Goal: Information Seeking & Learning: Learn about a topic

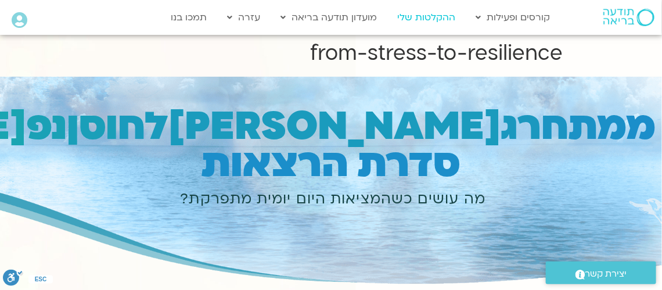
click at [415, 18] on link "ההקלטות שלי" at bounding box center [426, 17] width 70 height 22
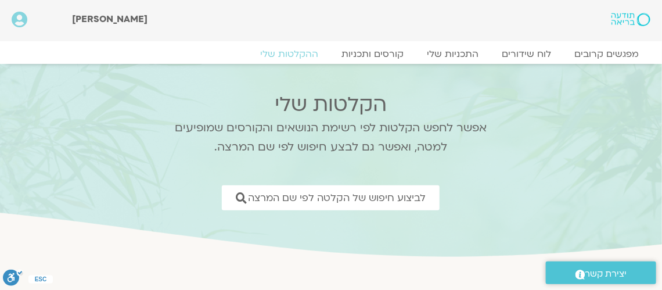
scroll to position [57, 0]
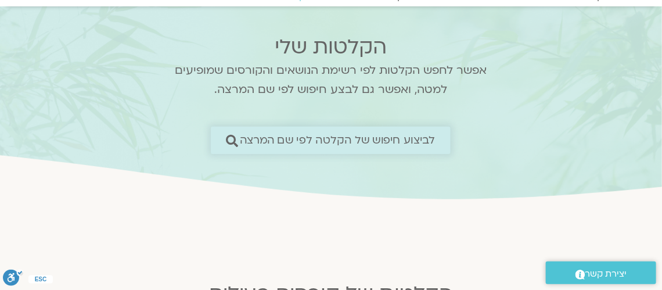
click at [233, 139] on icon at bounding box center [232, 140] width 12 height 12
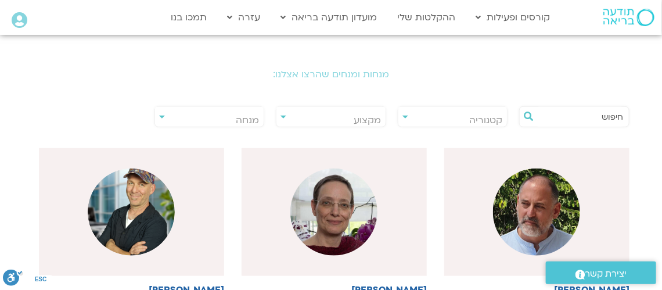
scroll to position [232, 0]
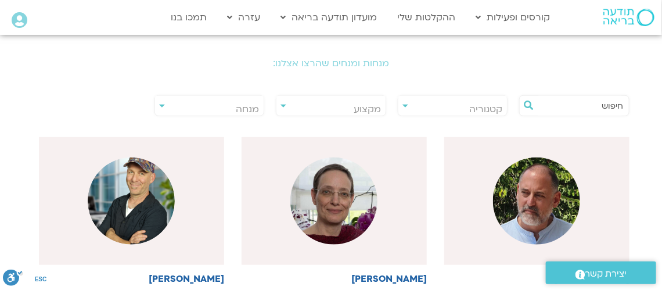
click at [163, 106] on div "**********" at bounding box center [209, 105] width 110 height 21
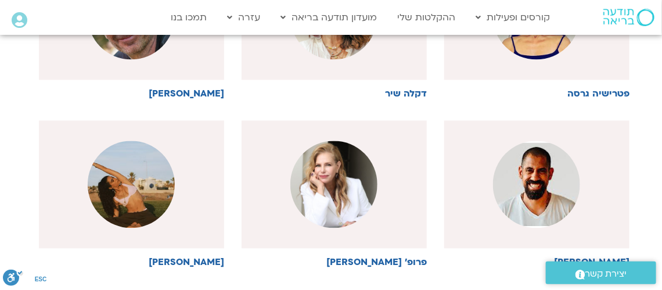
scroll to position [813, 0]
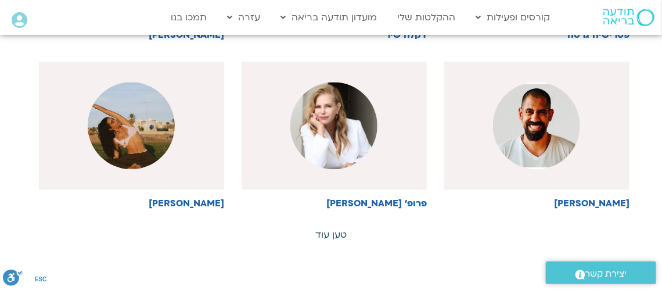
click at [334, 231] on link "טען עוד" at bounding box center [330, 234] width 31 height 13
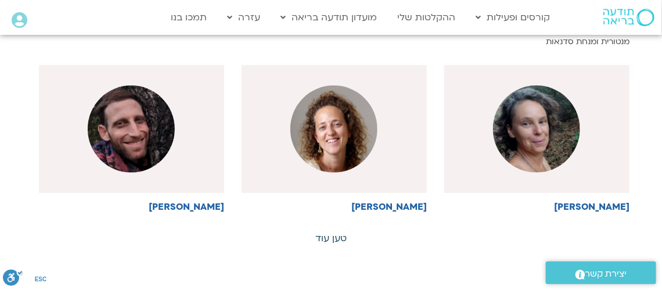
scroll to position [1509, 0]
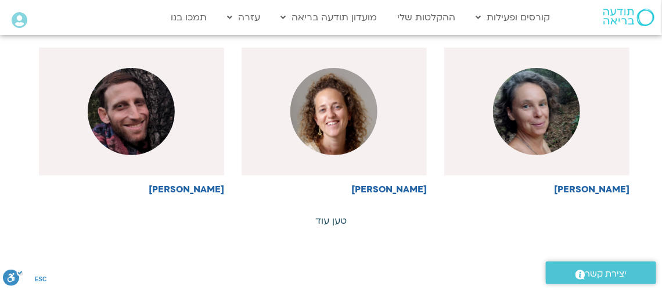
click at [334, 217] on link "טען עוד" at bounding box center [330, 220] width 31 height 13
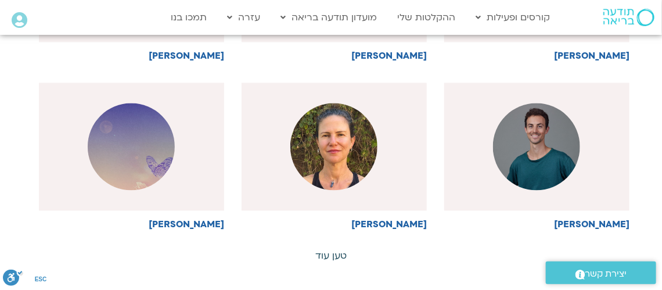
scroll to position [2206, 0]
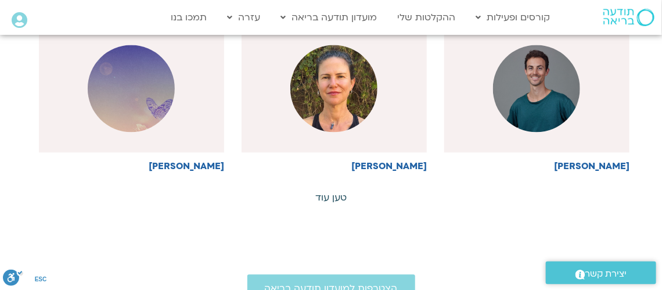
click at [335, 191] on link "טען עוד" at bounding box center [330, 197] width 31 height 13
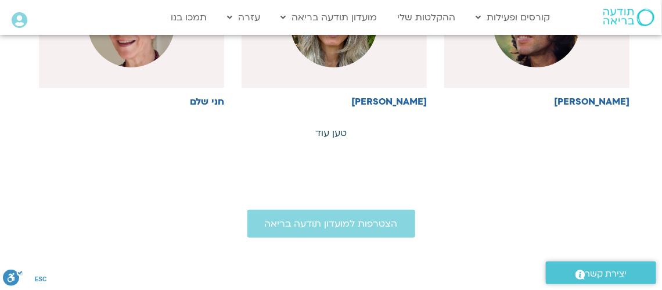
scroll to position [2960, 0]
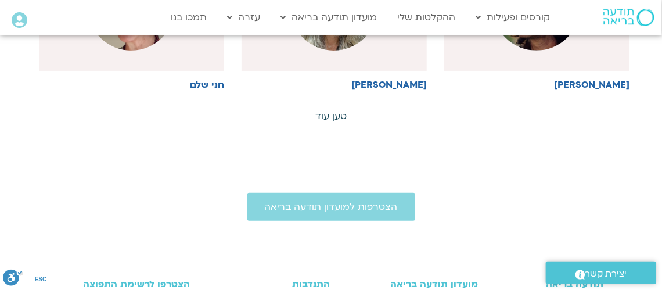
click at [324, 110] on link "טען עוד" at bounding box center [330, 116] width 31 height 13
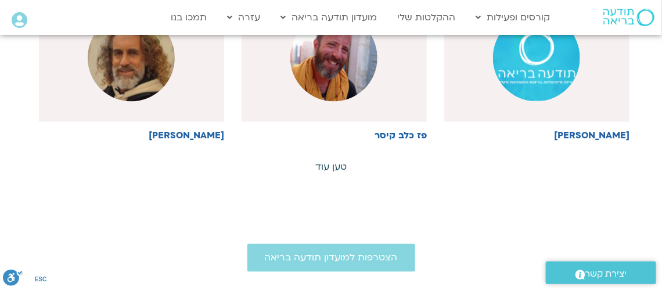
scroll to position [3599, 0]
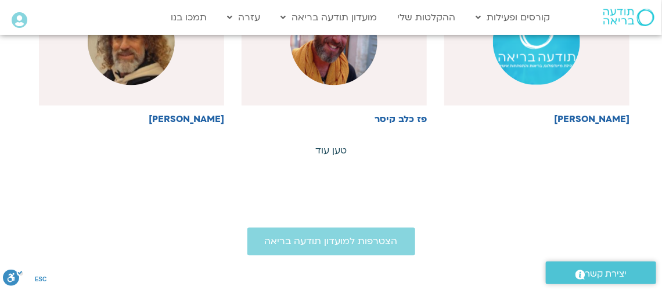
click at [325, 145] on link "טען עוד" at bounding box center [330, 151] width 31 height 13
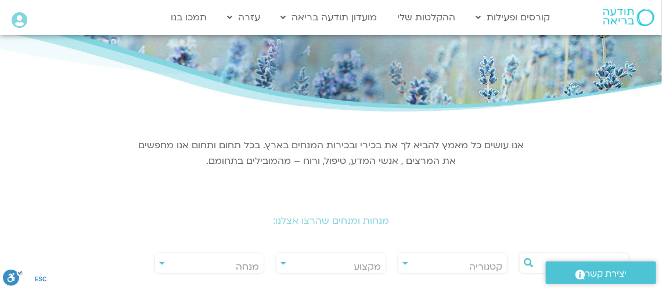
scroll to position [133, 0]
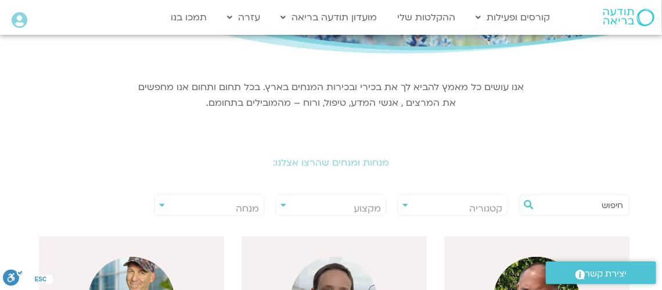
click at [405, 205] on div "**********" at bounding box center [453, 204] width 110 height 21
click at [540, 204] on input "text" at bounding box center [580, 205] width 86 height 20
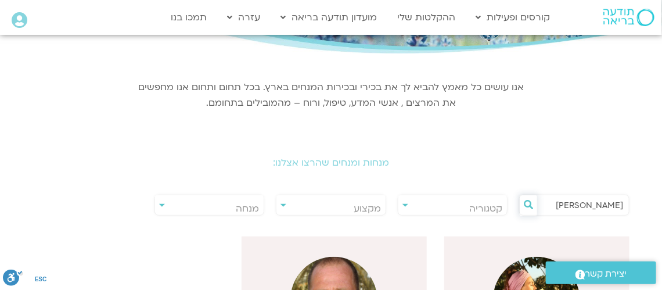
type input "[PERSON_NAME]"
click at [529, 203] on icon at bounding box center [528, 204] width 9 height 9
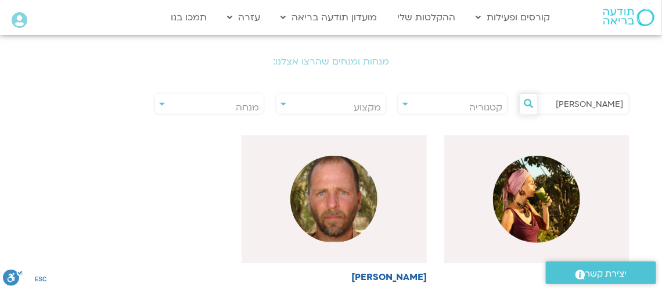
scroll to position [248, 0]
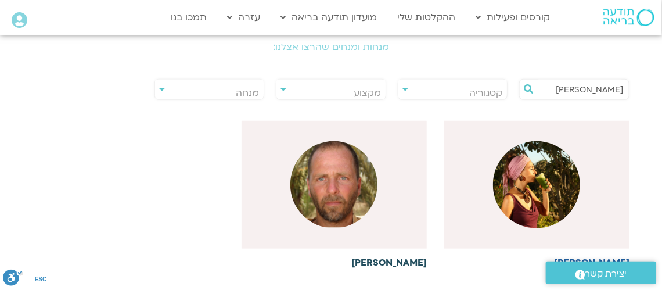
click at [394, 258] on h6 "[PERSON_NAME]" at bounding box center [333, 262] width 185 height 10
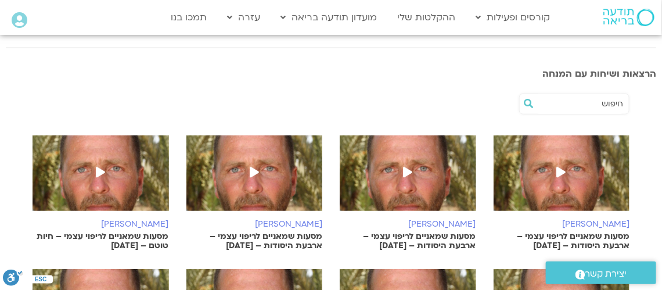
scroll to position [290, 0]
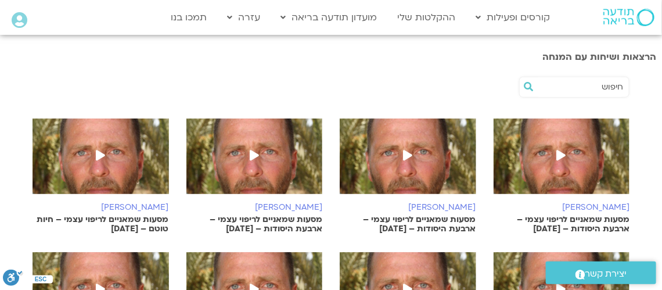
click at [405, 150] on icon at bounding box center [407, 155] width 9 height 10
